Goal: Subscribe to service/newsletter

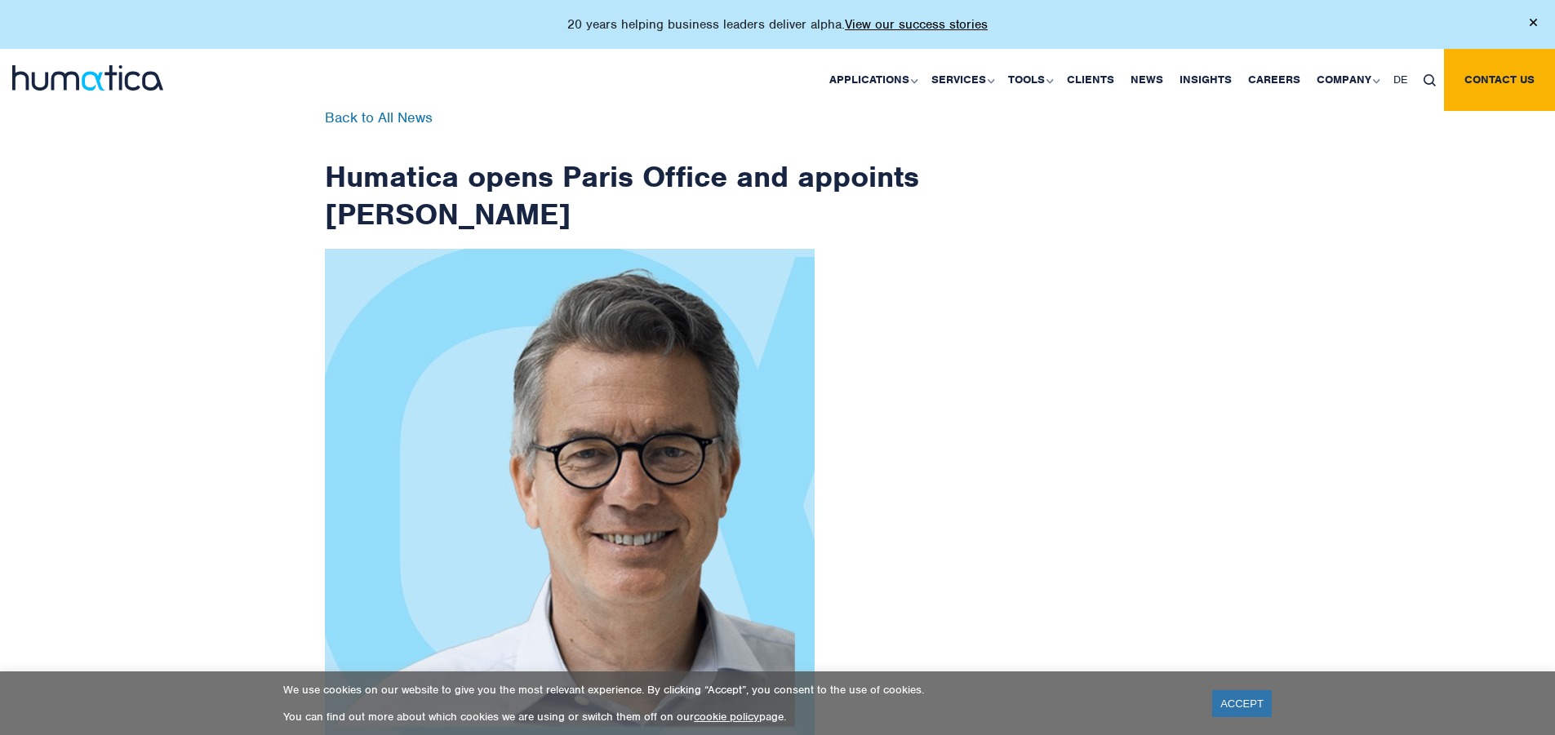
checkbox input "true"
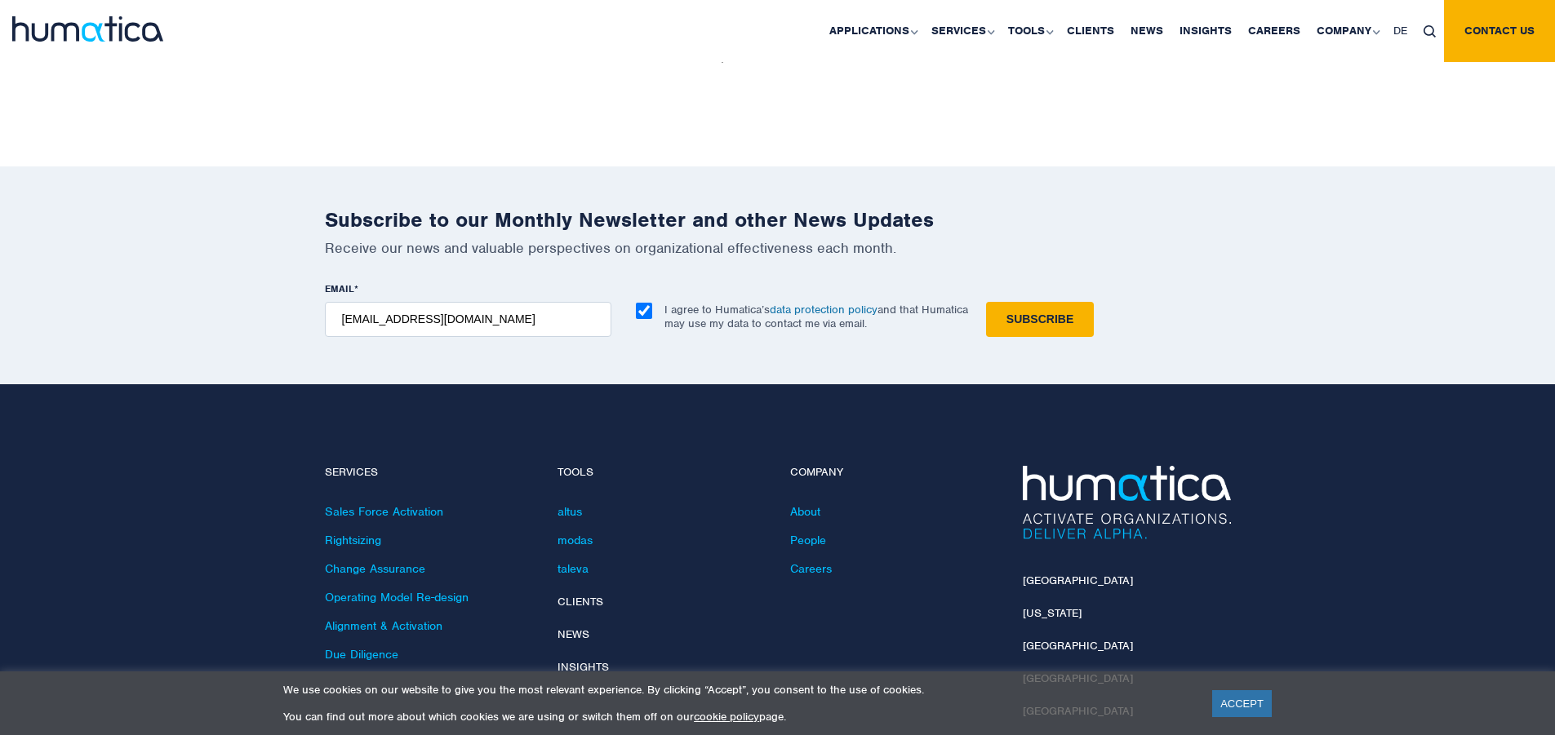
type input "[EMAIL_ADDRESS][DOMAIN_NAME]"
click at [986, 302] on input "Subscribe" at bounding box center [1040, 319] width 108 height 35
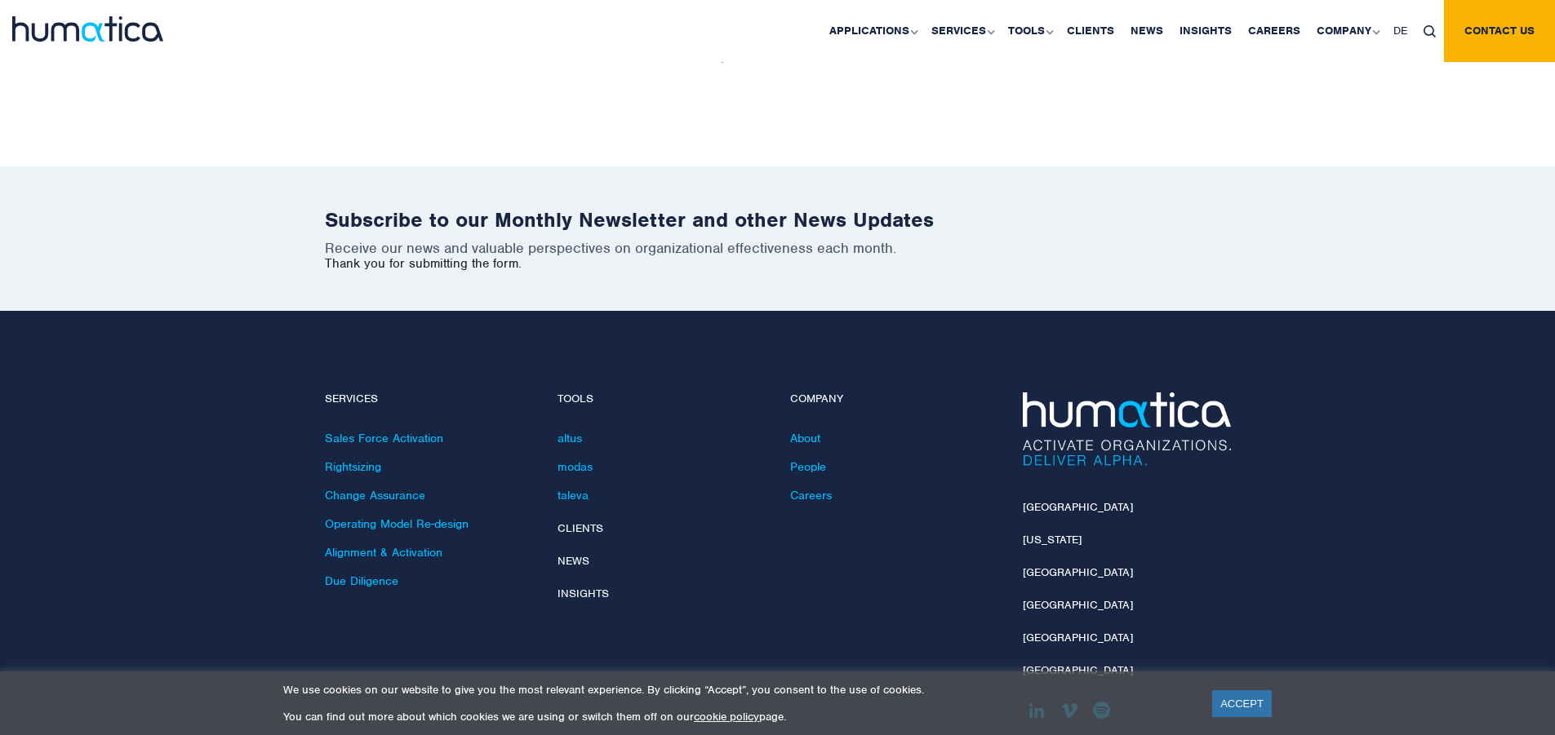
scroll to position [2530, 0]
